Goal: Download file/media: Obtain a digital file from the website

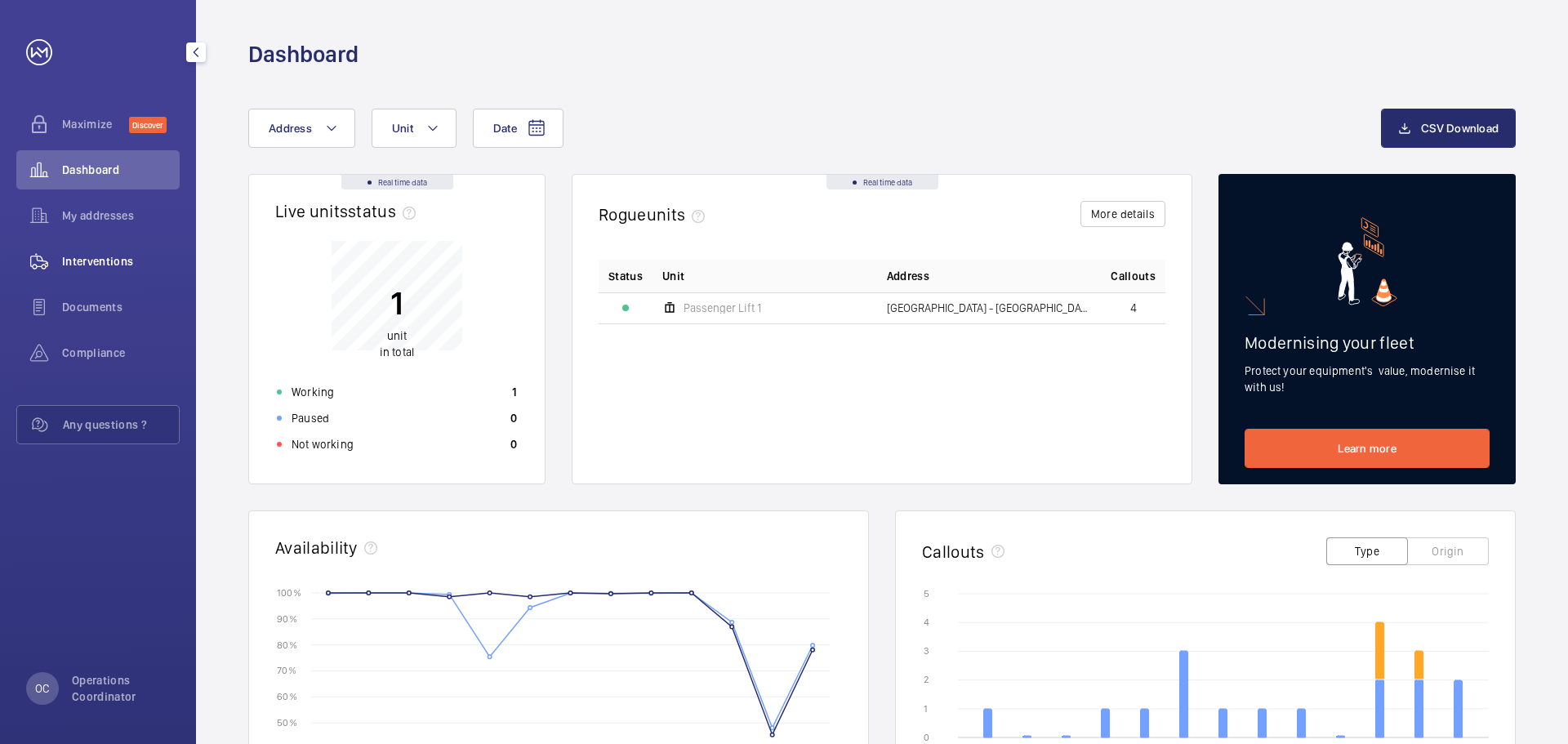
click at [111, 258] on span "Interventions" at bounding box center [121, 261] width 117 height 17
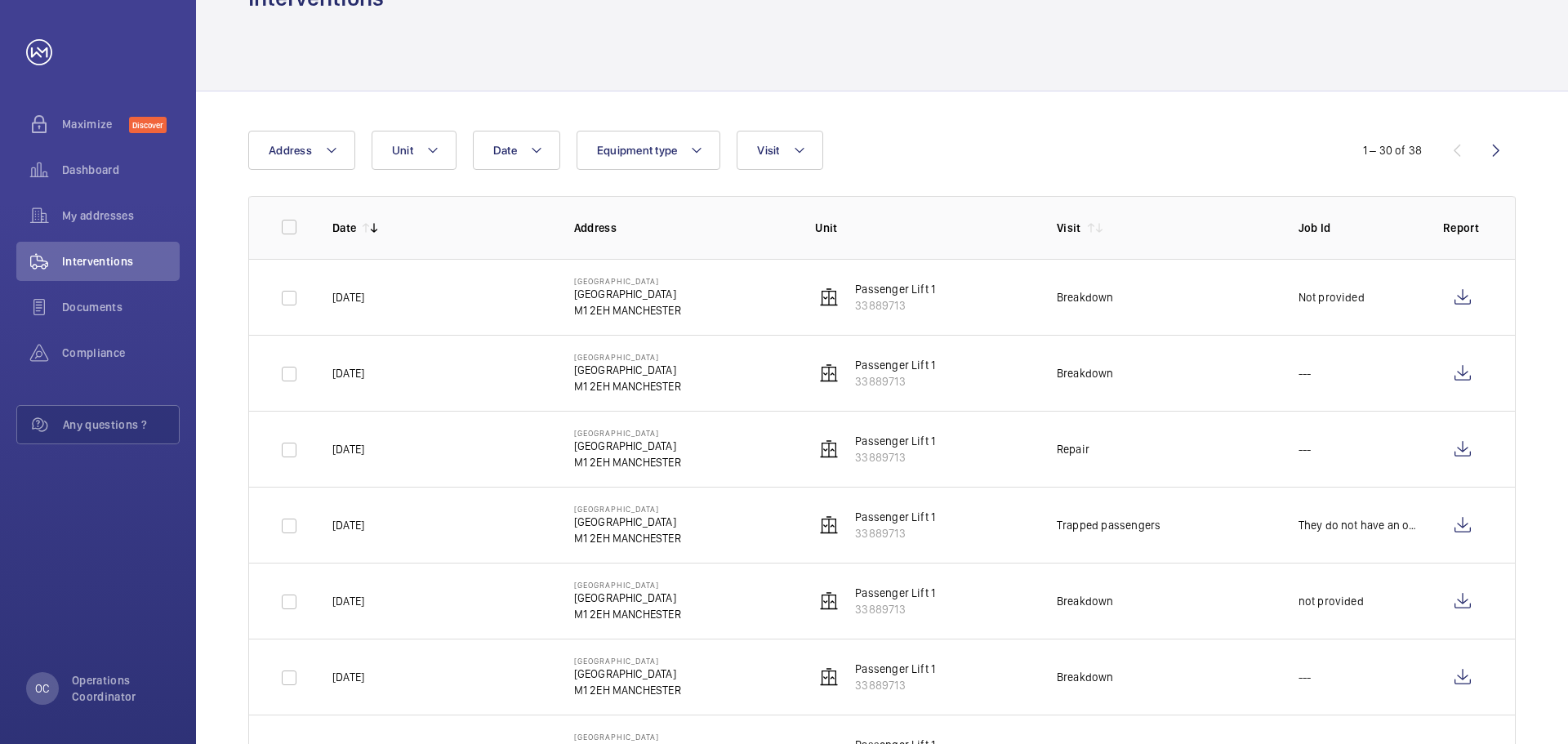
scroll to position [57, 0]
click at [1454, 287] on wm-front-icon-button at bounding box center [1462, 296] width 39 height 39
click at [1476, 369] on wm-front-icon-button at bounding box center [1462, 372] width 39 height 39
click at [1459, 450] on wm-front-icon-button at bounding box center [1462, 448] width 39 height 39
click at [1465, 530] on wm-front-icon-button at bounding box center [1462, 524] width 39 height 39
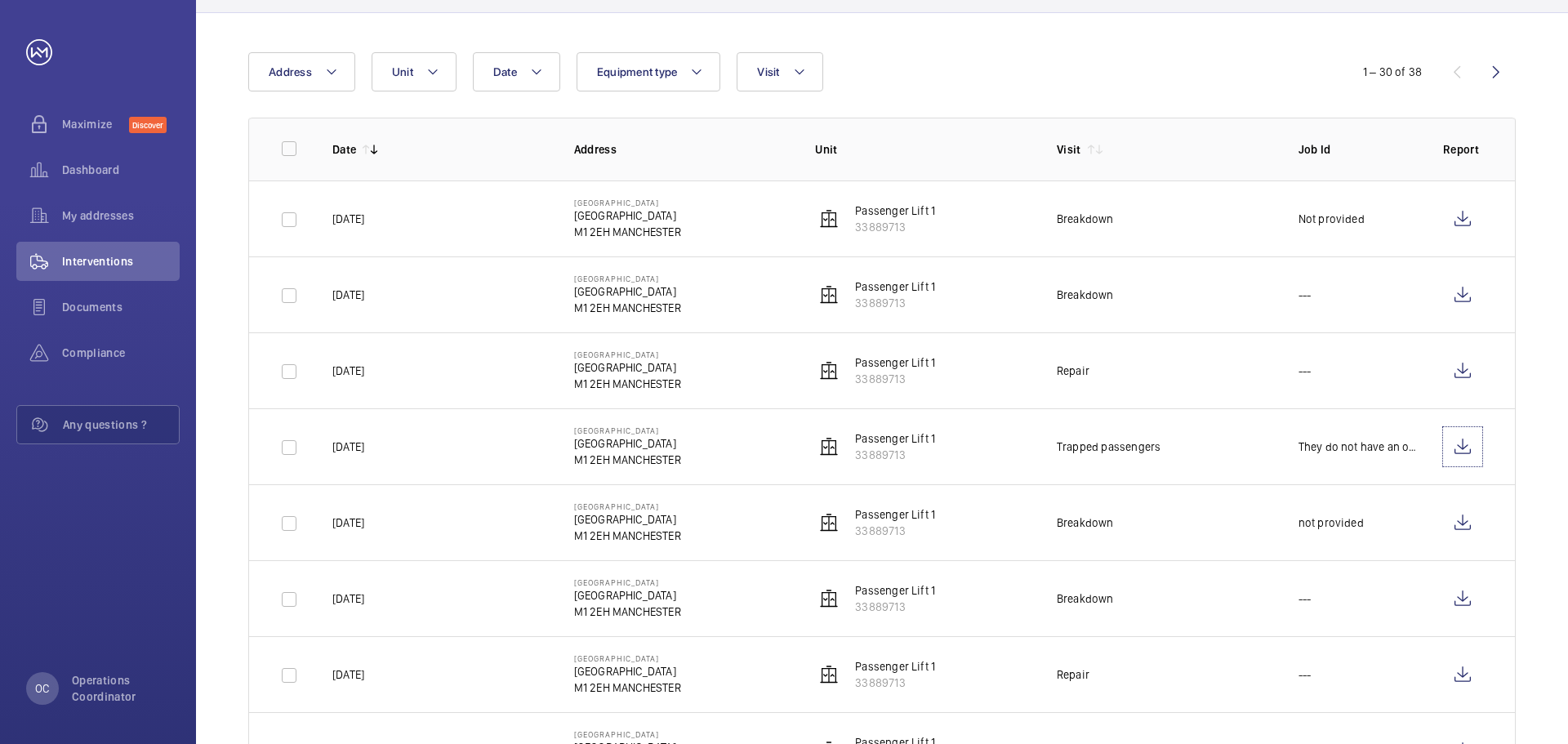
scroll to position [145, 0]
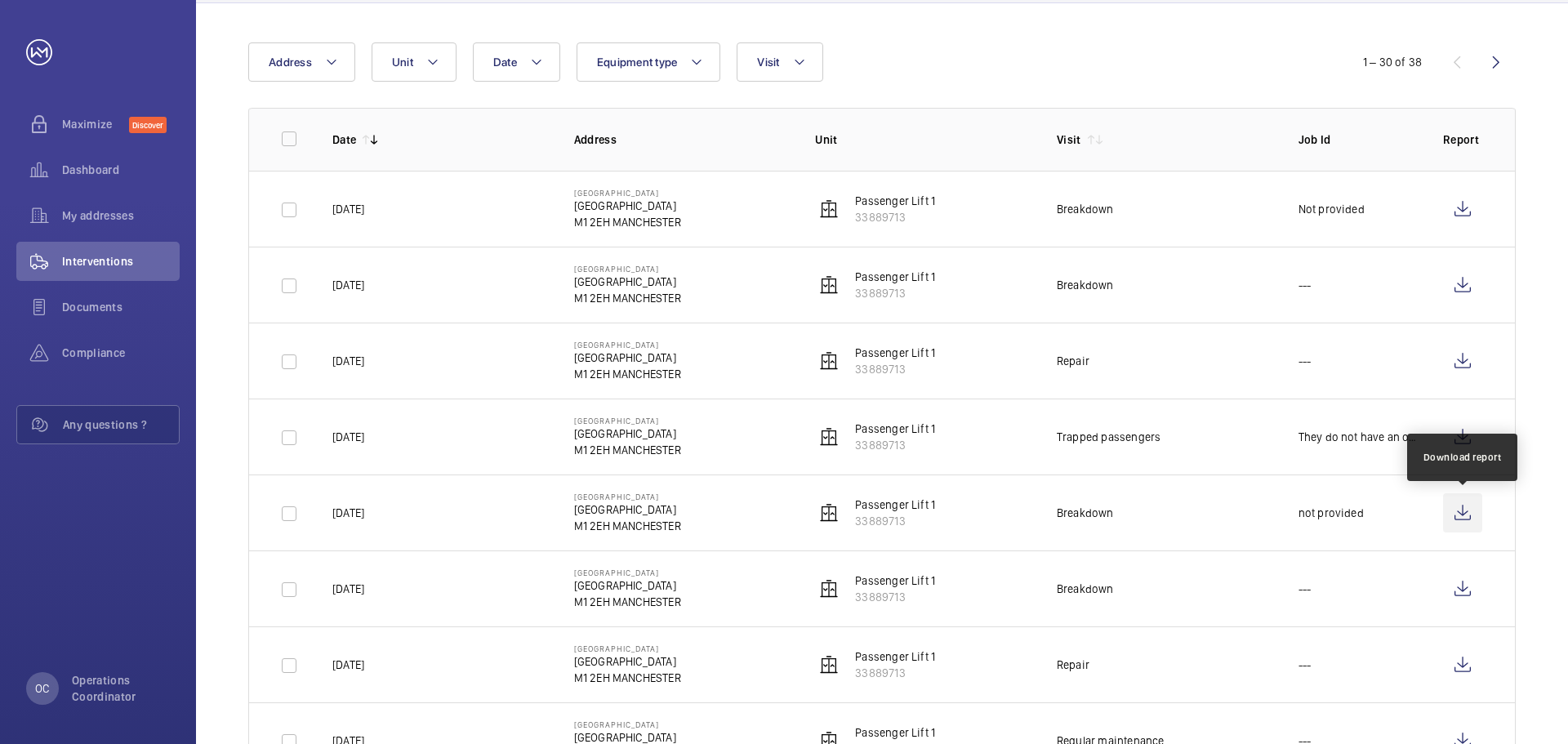
click at [1460, 511] on wm-front-icon-button at bounding box center [1462, 513] width 39 height 39
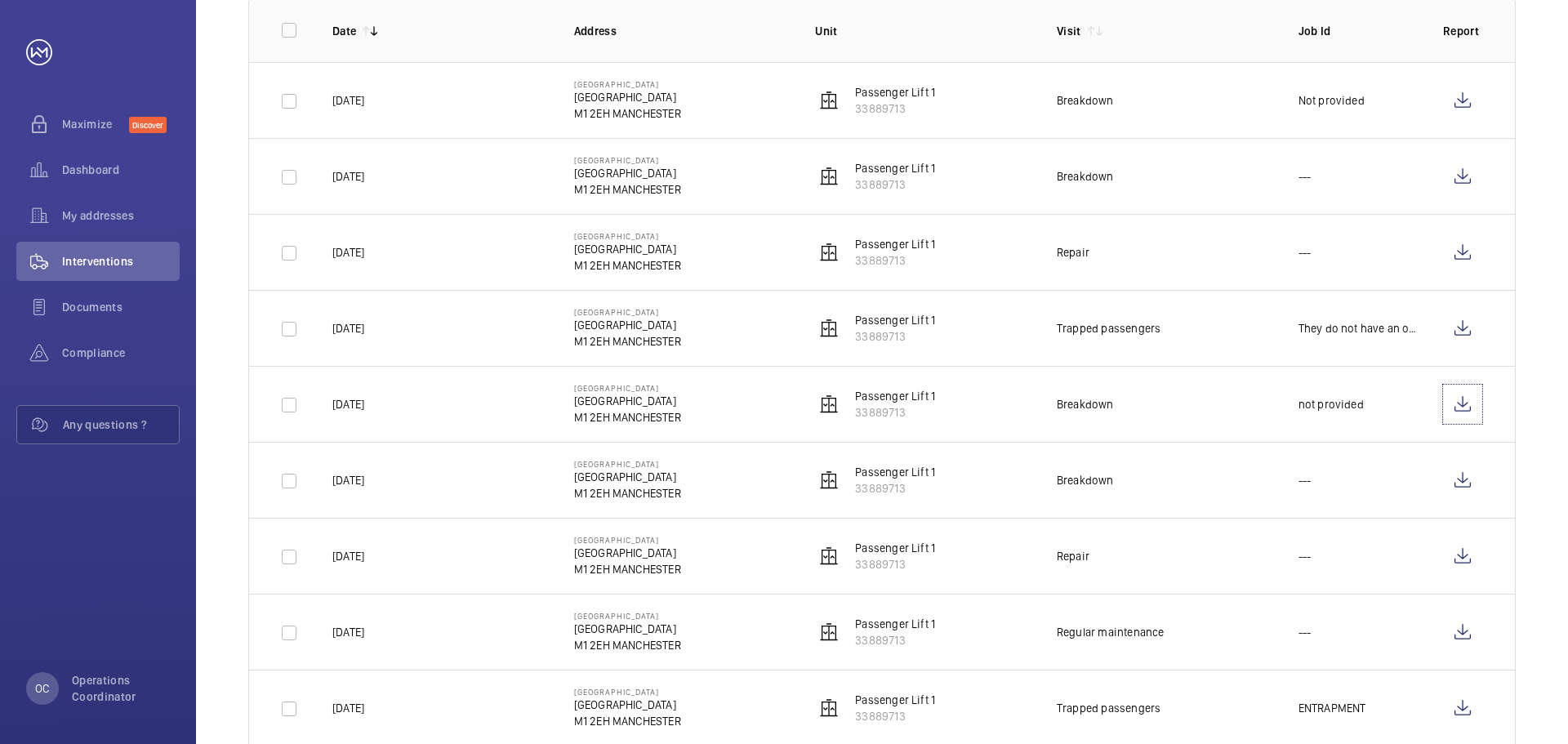
scroll to position [305, 0]
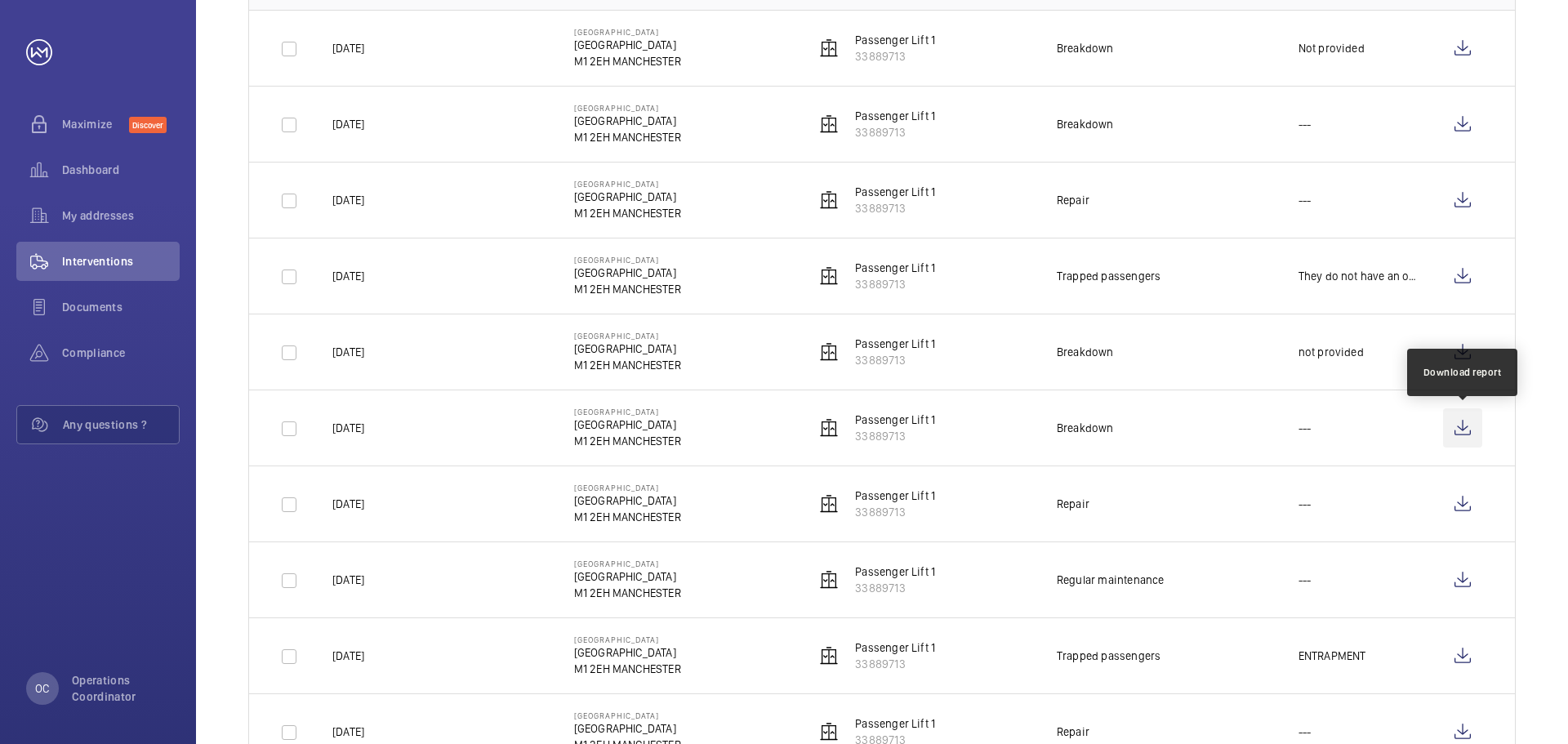
click at [1459, 429] on wm-front-icon-button at bounding box center [1462, 428] width 39 height 39
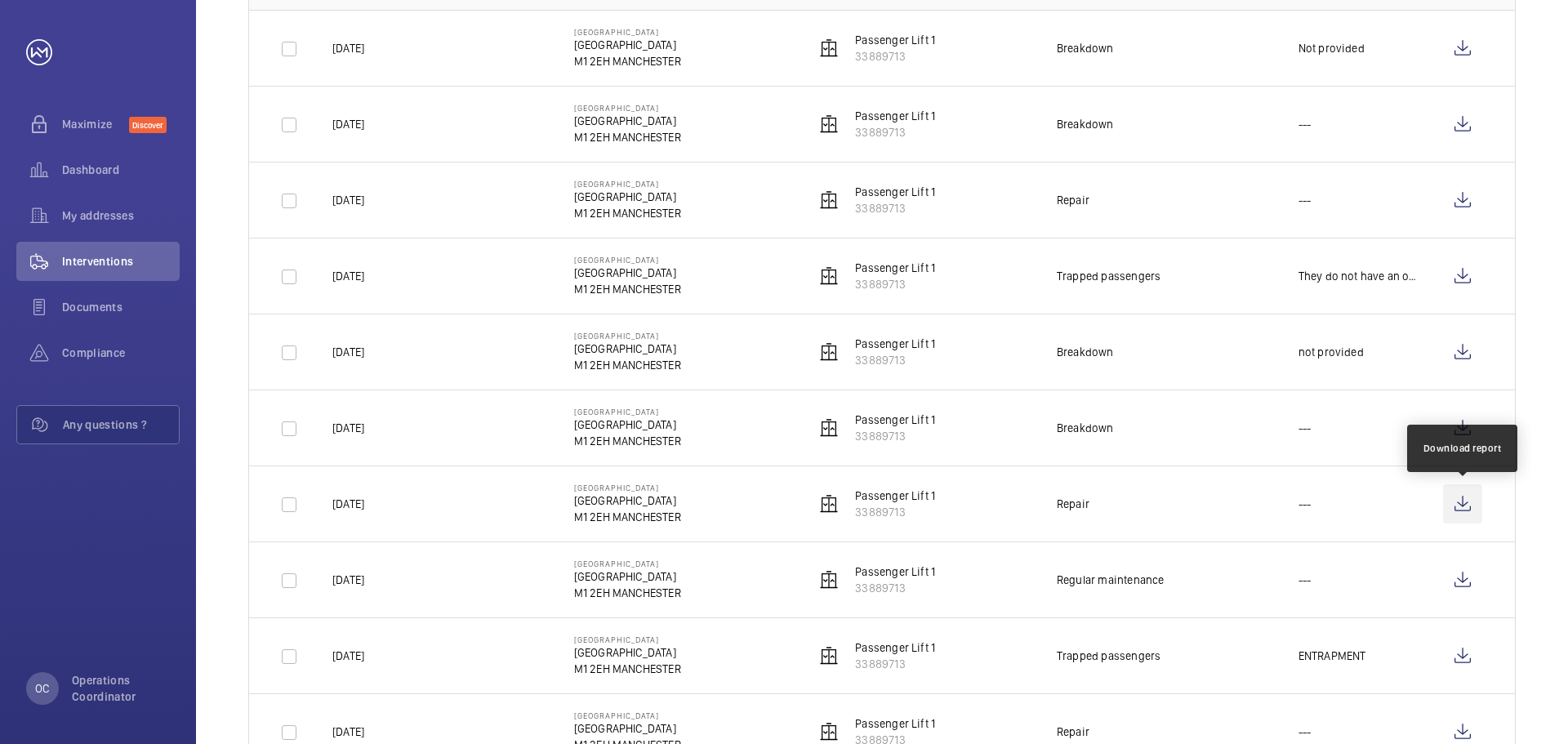
click at [1476, 504] on wm-front-icon-button at bounding box center [1462, 504] width 39 height 39
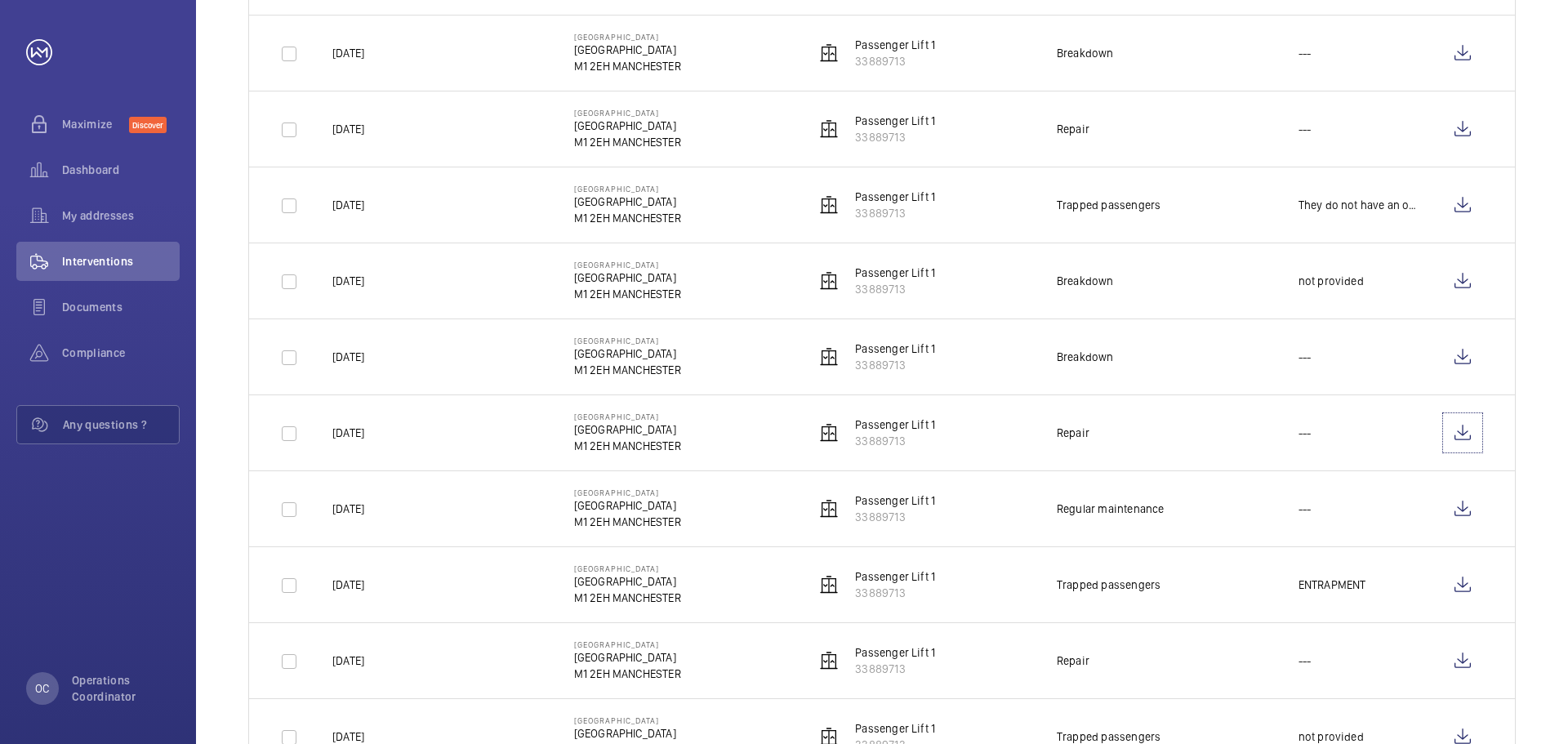
scroll to position [384, 0]
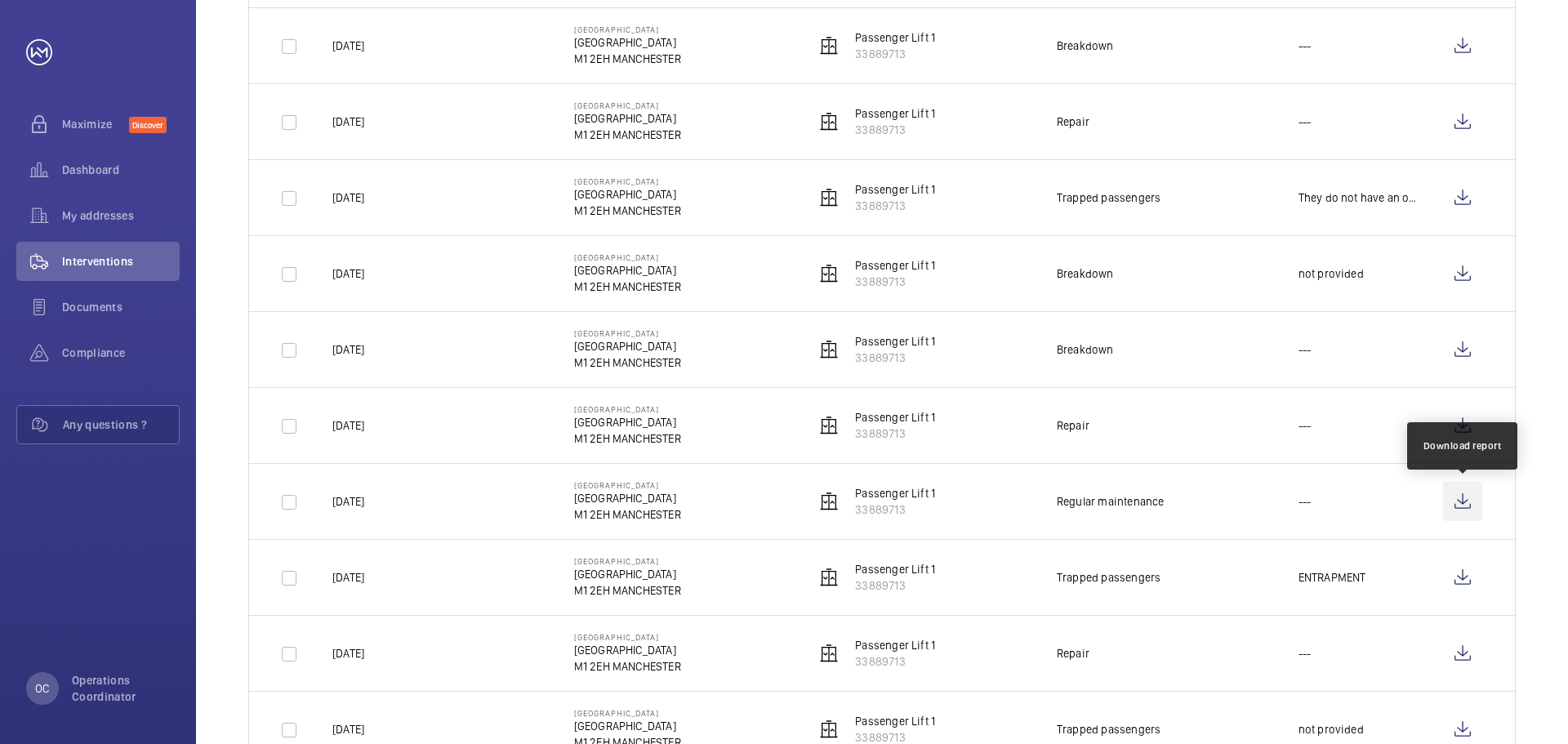
click at [1470, 496] on wm-front-icon-button at bounding box center [1462, 501] width 39 height 39
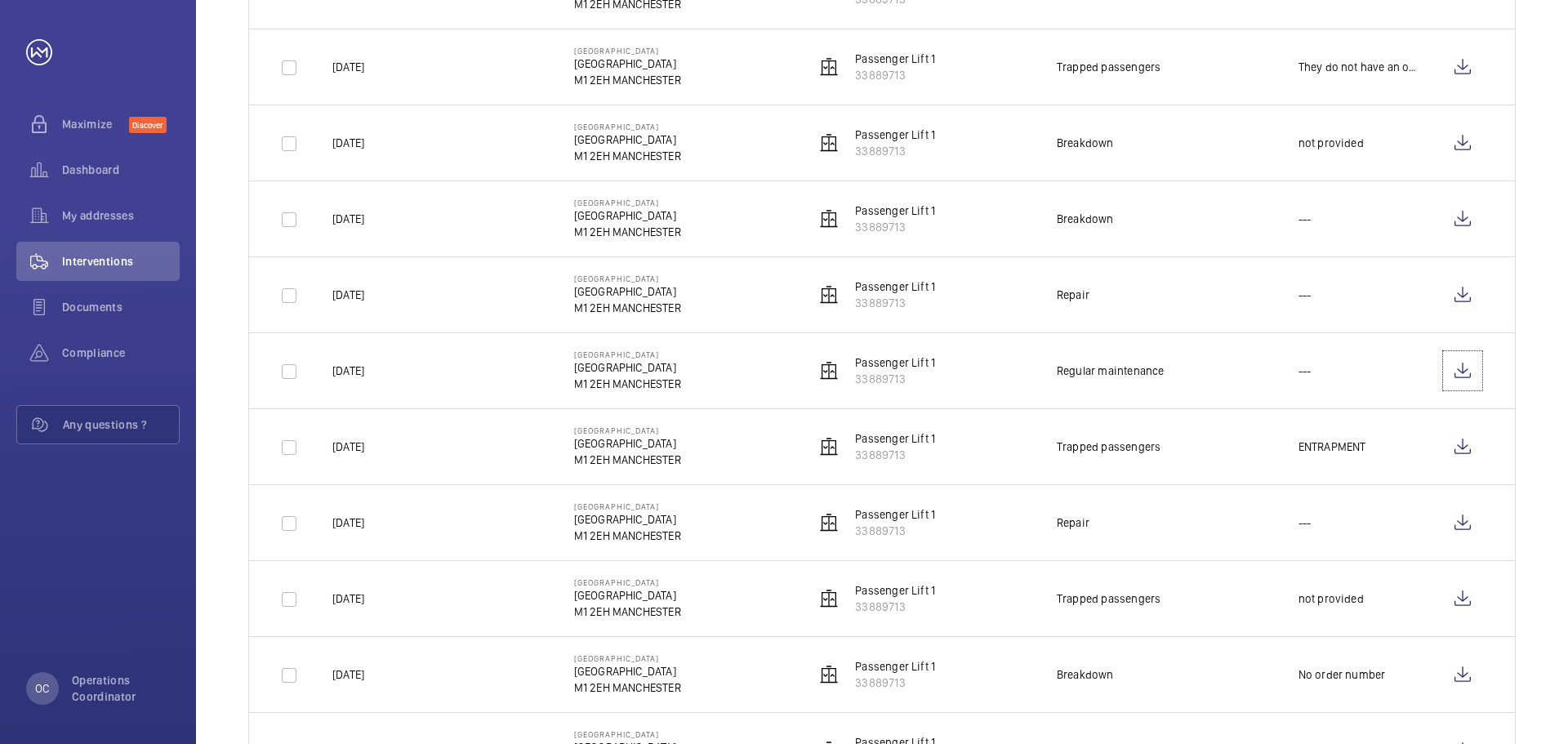
scroll to position [537, 0]
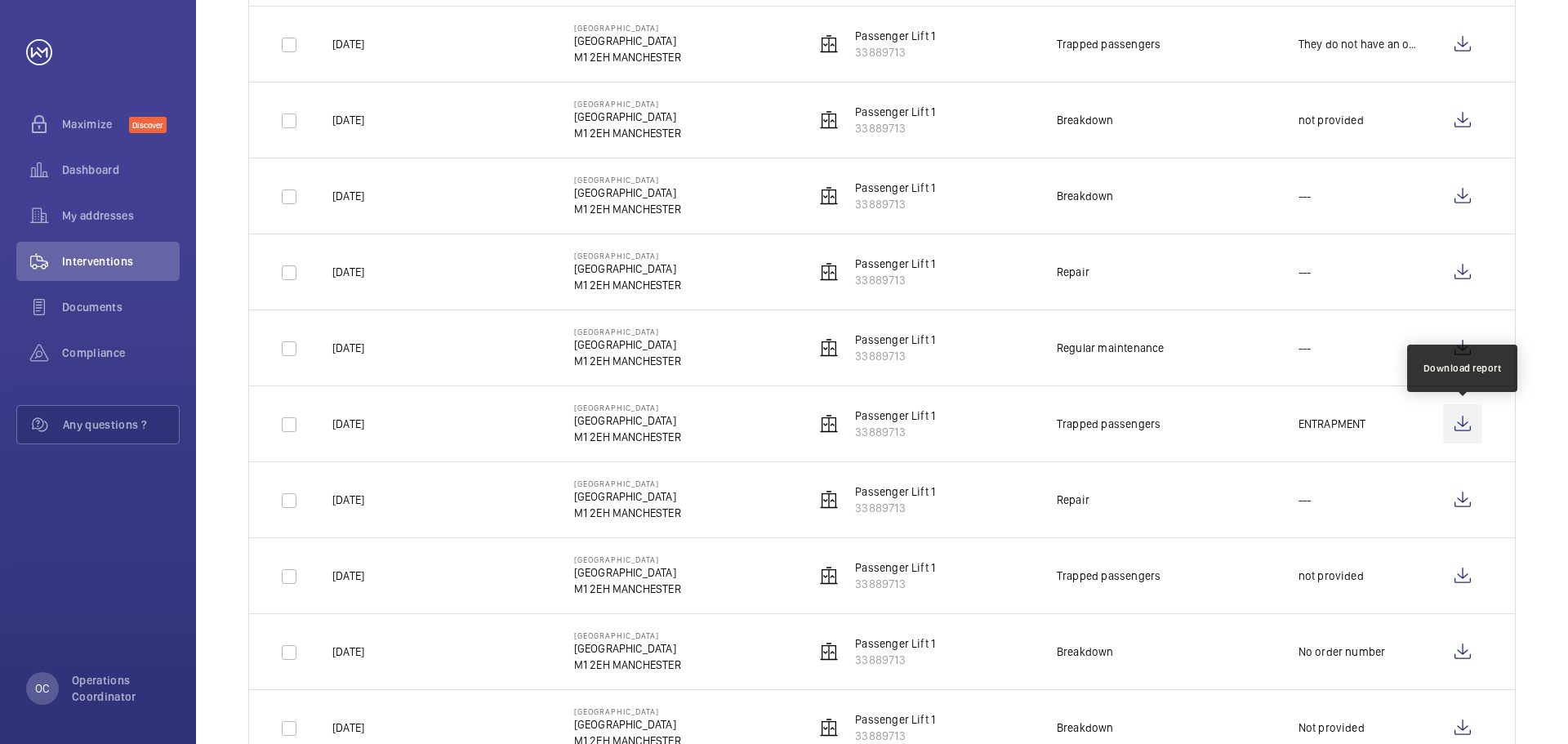
click at [1451, 414] on wm-front-icon-button at bounding box center [1462, 423] width 39 height 39
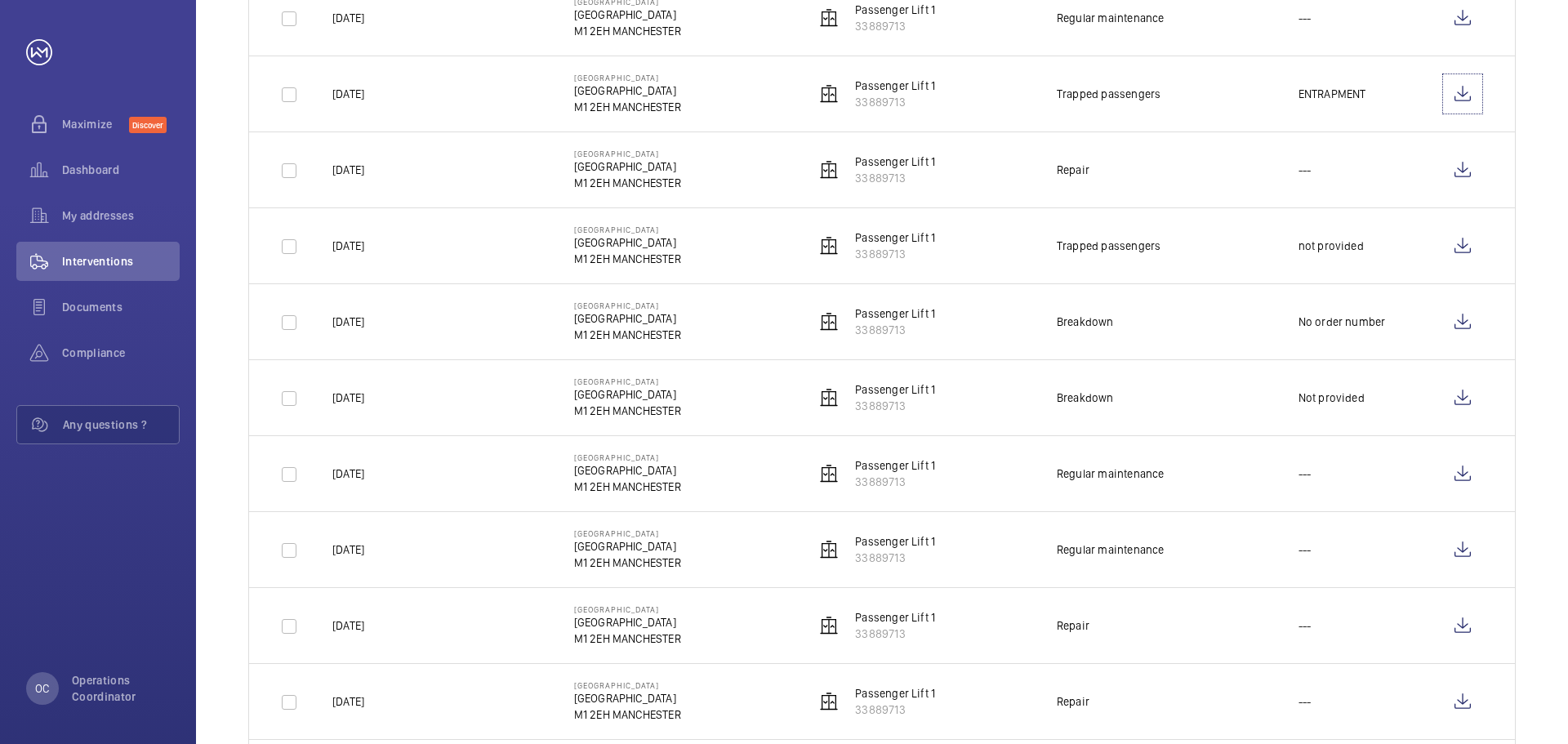
scroll to position [889, 0]
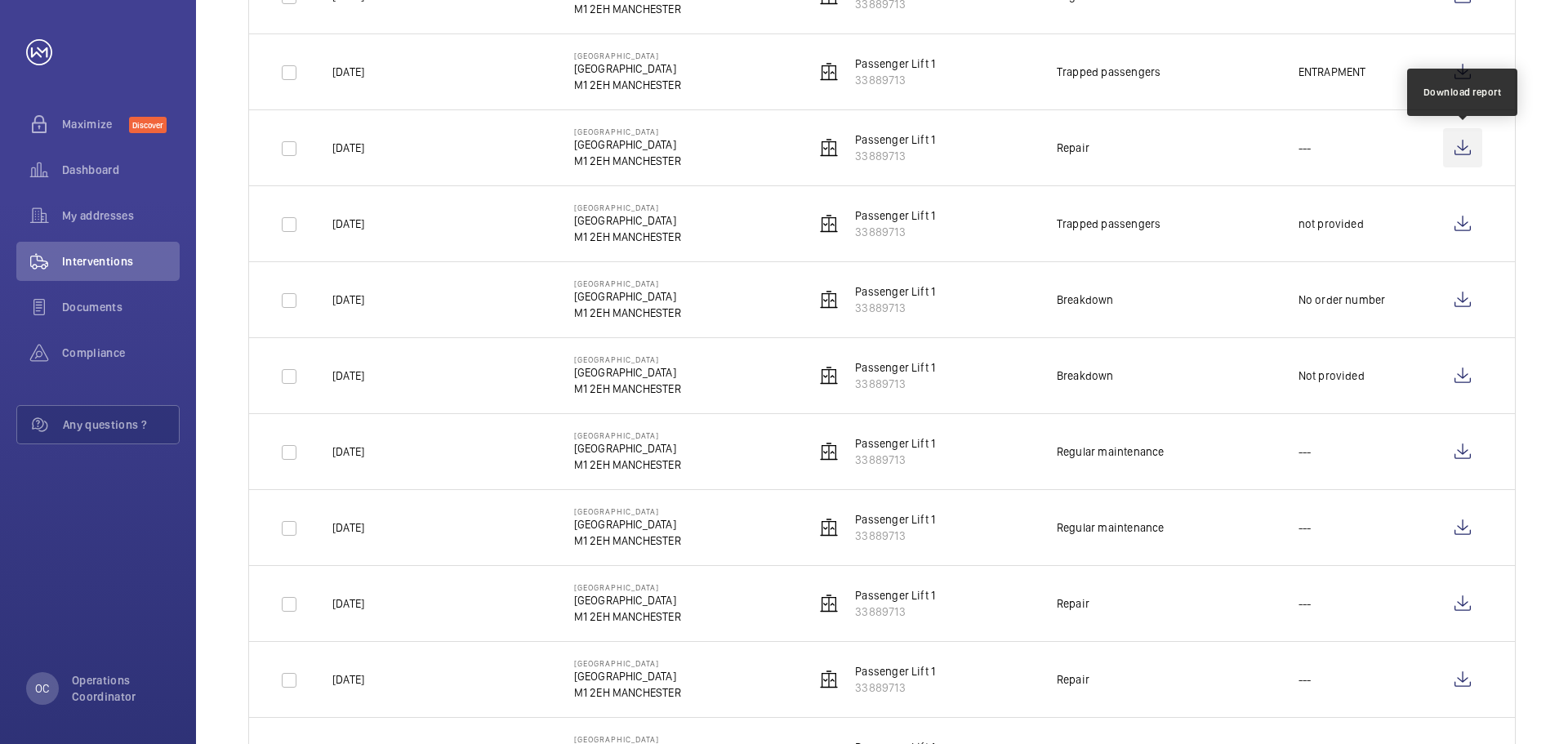
click at [1459, 139] on wm-front-icon-button at bounding box center [1462, 147] width 39 height 39
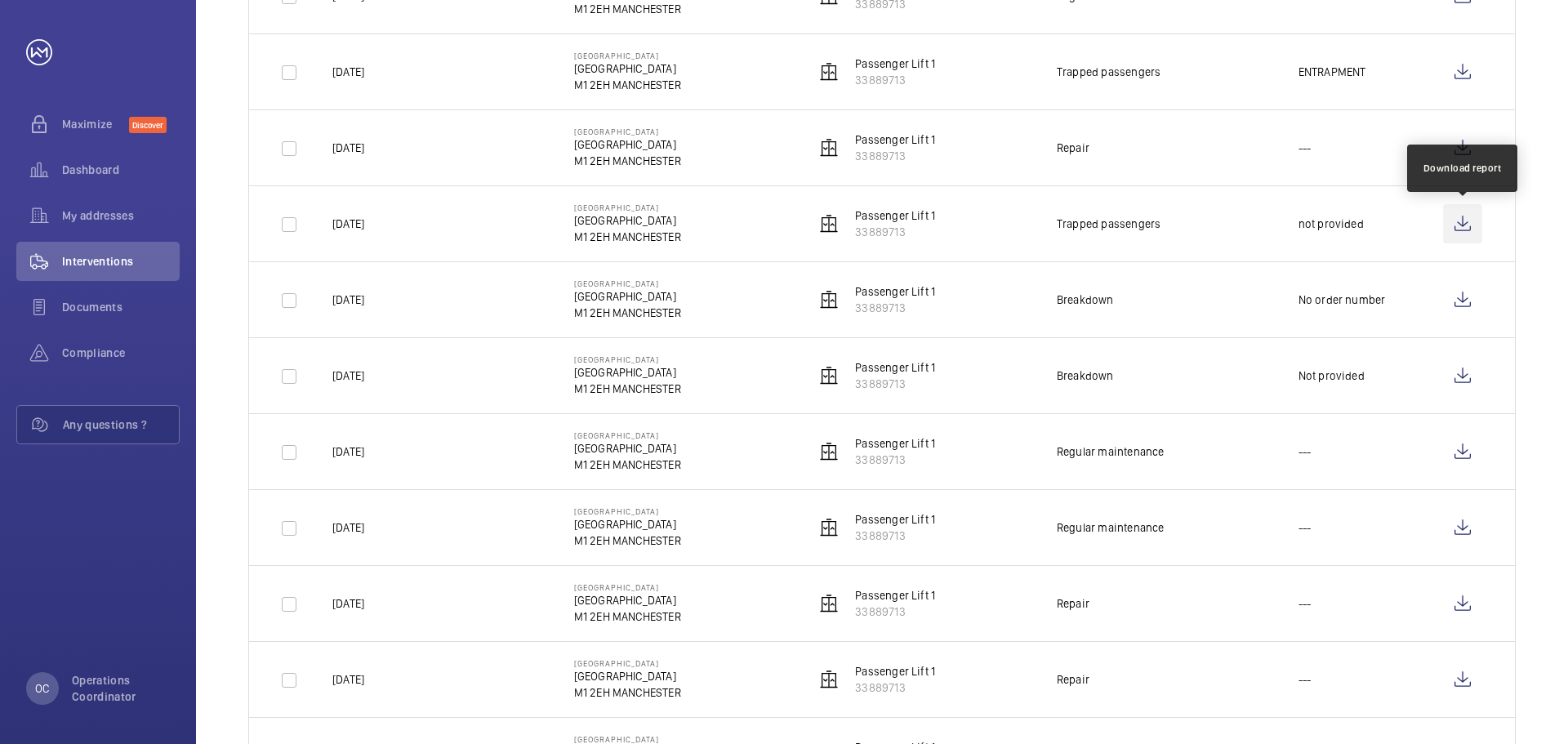
click at [1461, 229] on wm-front-icon-button at bounding box center [1462, 223] width 39 height 39
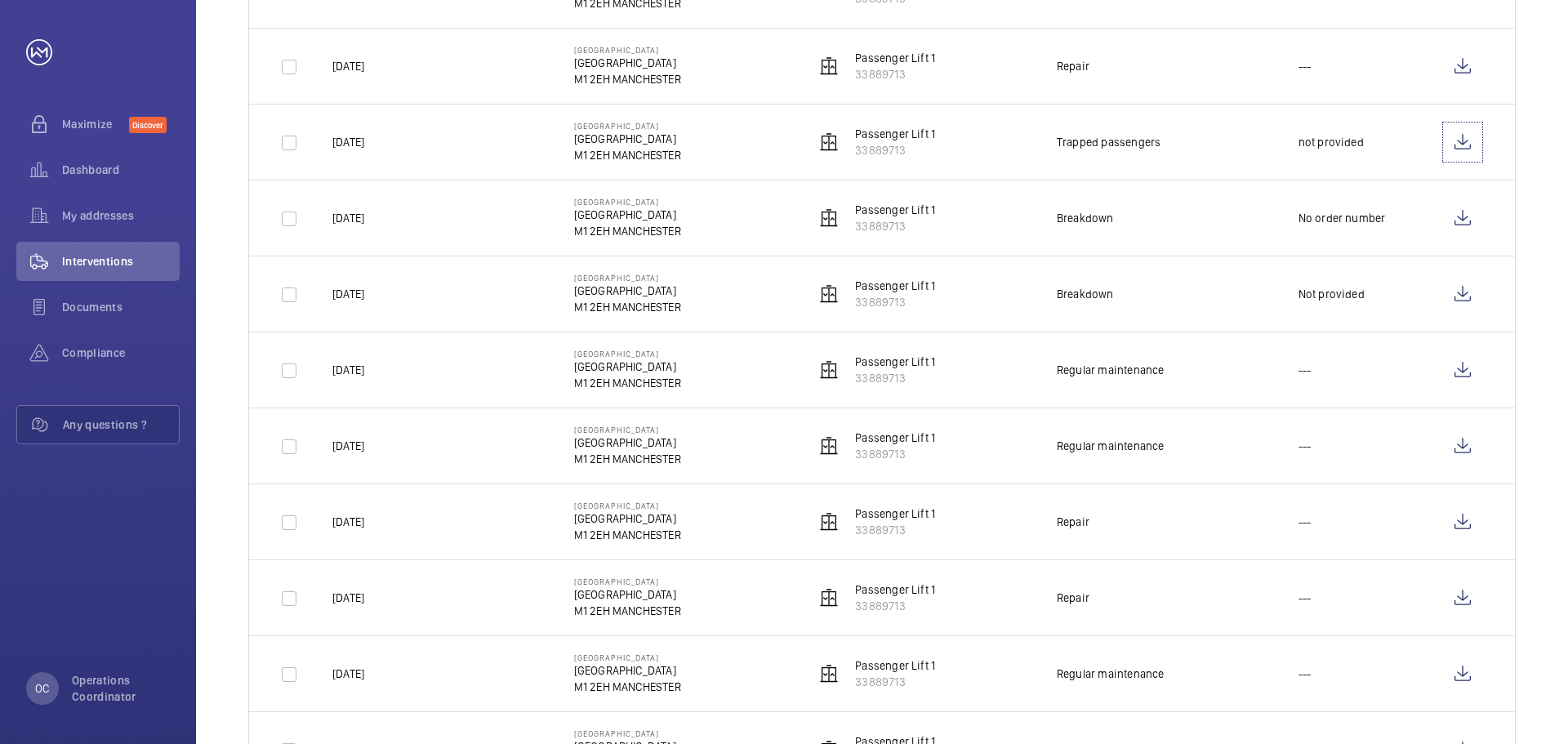
scroll to position [976, 0]
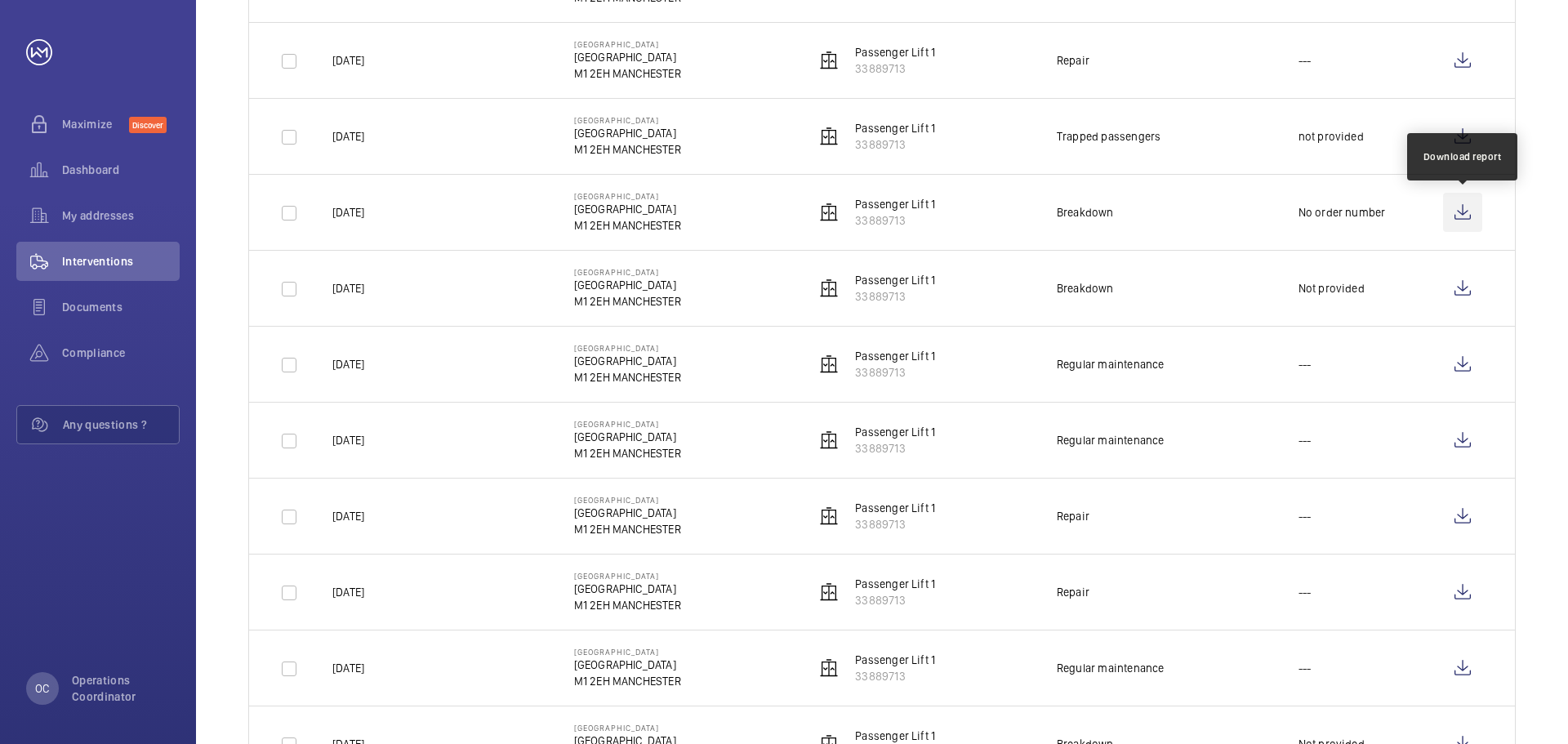
click at [1464, 208] on wm-front-icon-button at bounding box center [1462, 212] width 39 height 39
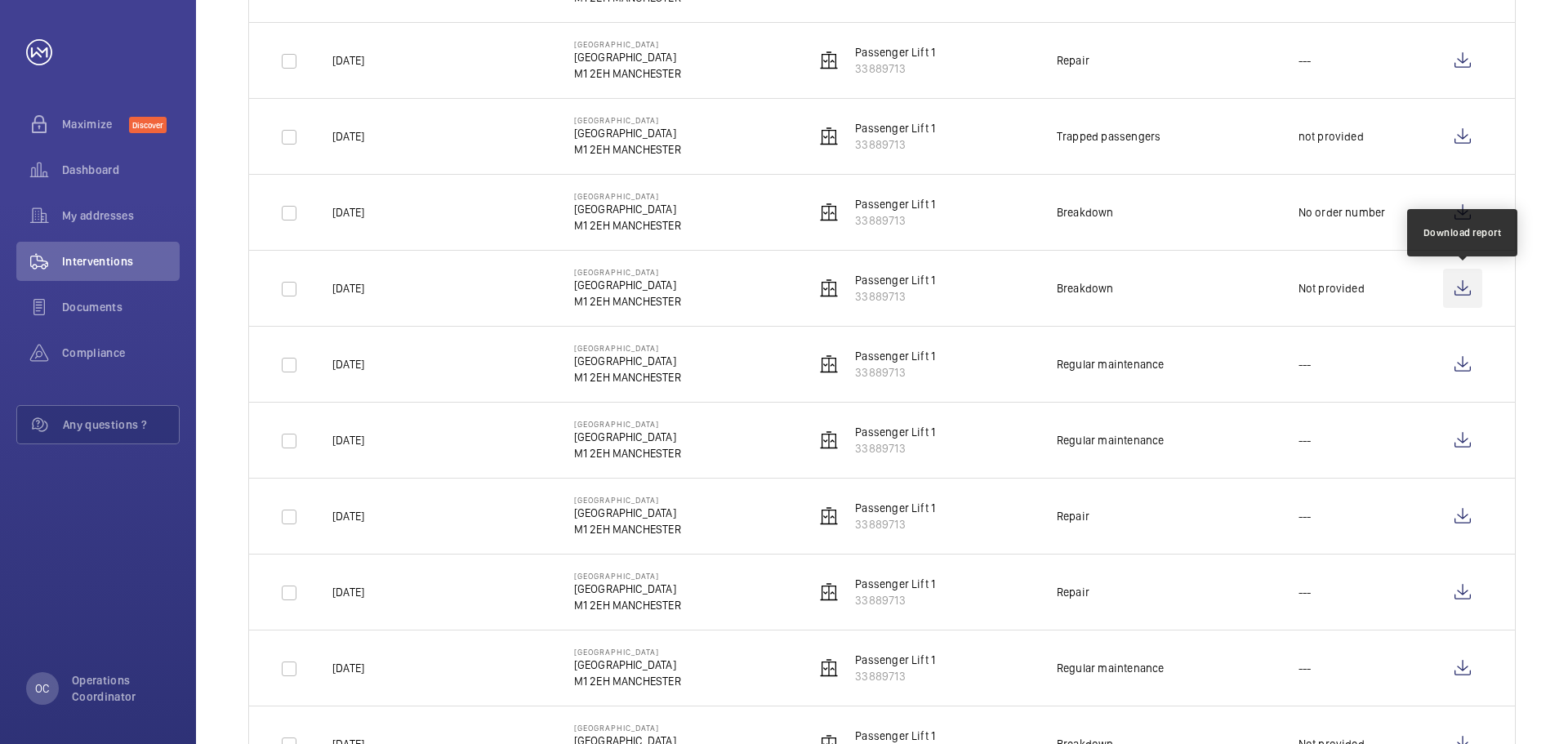
click at [1449, 290] on wm-front-icon-button at bounding box center [1462, 288] width 39 height 39
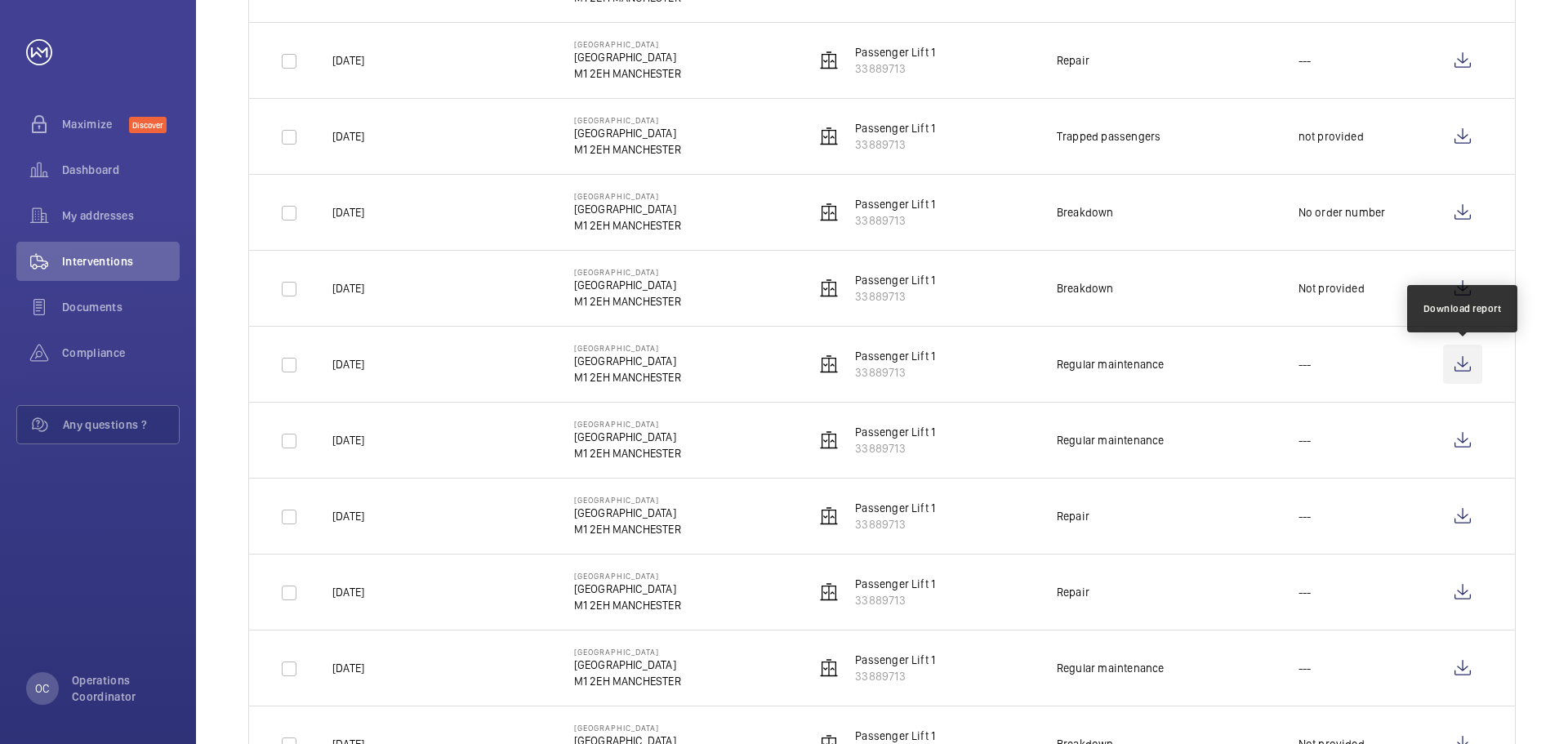
click at [1472, 353] on wm-front-icon-button at bounding box center [1462, 364] width 39 height 39
